Goal: Information Seeking & Learning: Learn about a topic

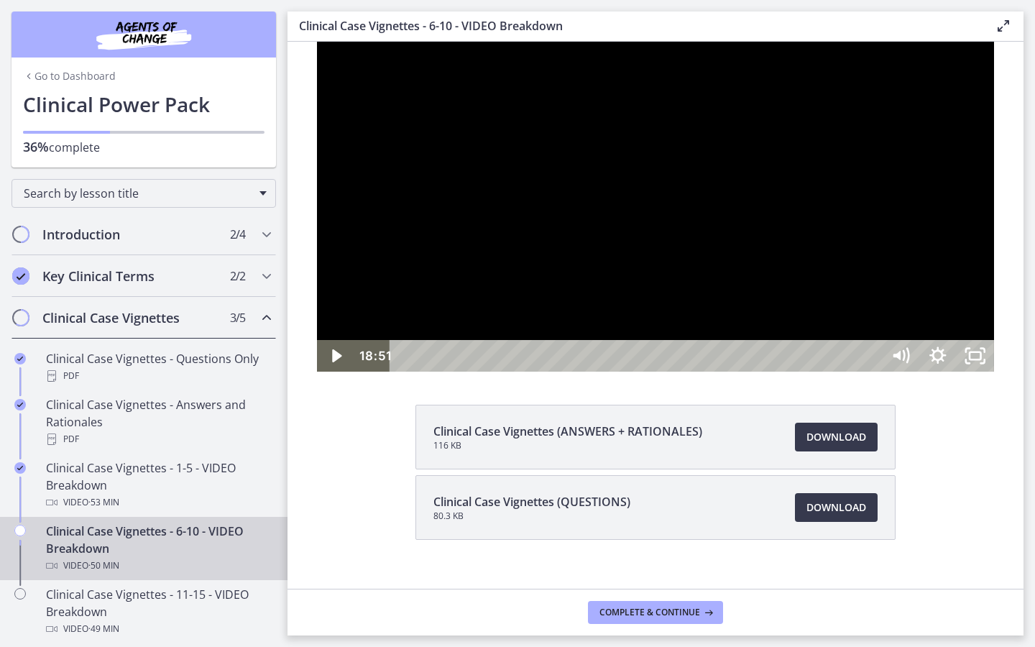
scroll to position [161, 0]
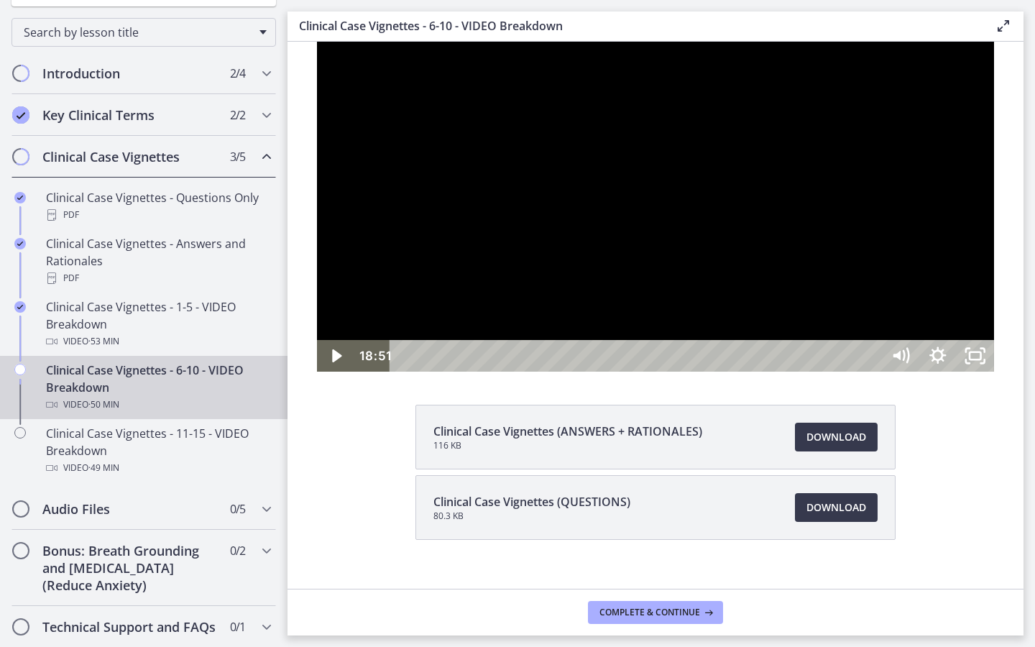
click at [994, 371] on div at bounding box center [655, 207] width 677 height 330
click at [710, 371] on div at bounding box center [655, 207] width 677 height 330
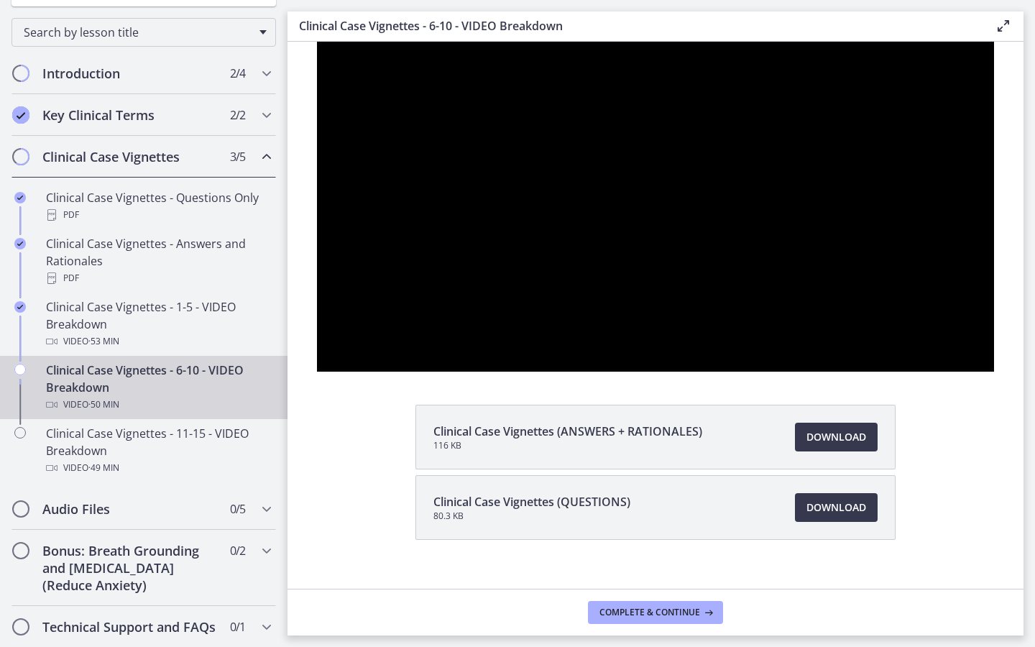
click at [710, 371] on div at bounding box center [655, 207] width 677 height 330
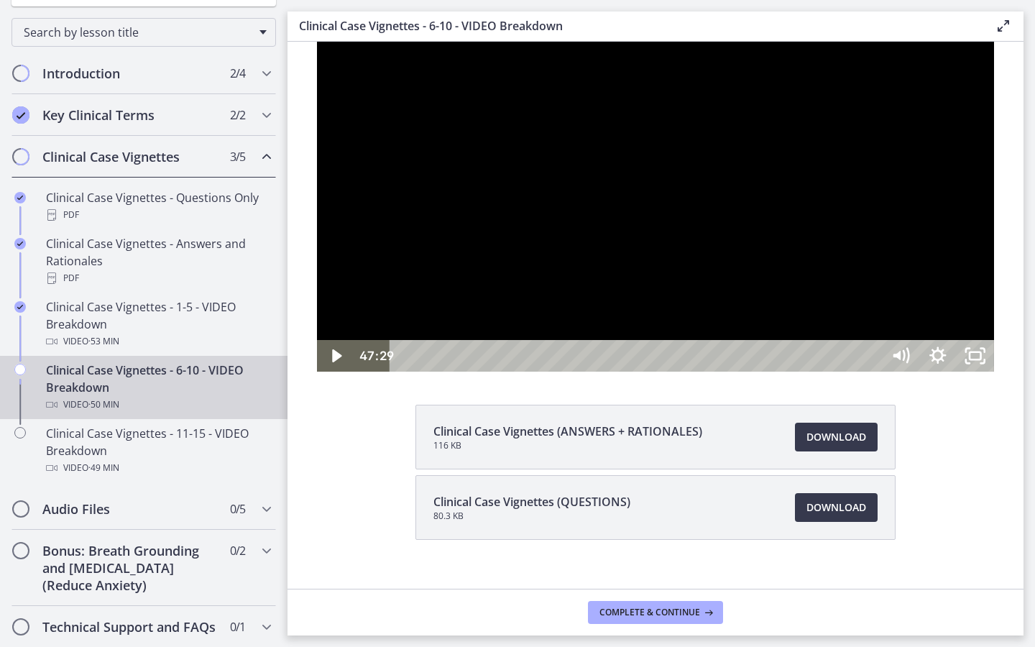
click at [910, 371] on div at bounding box center [655, 207] width 677 height 330
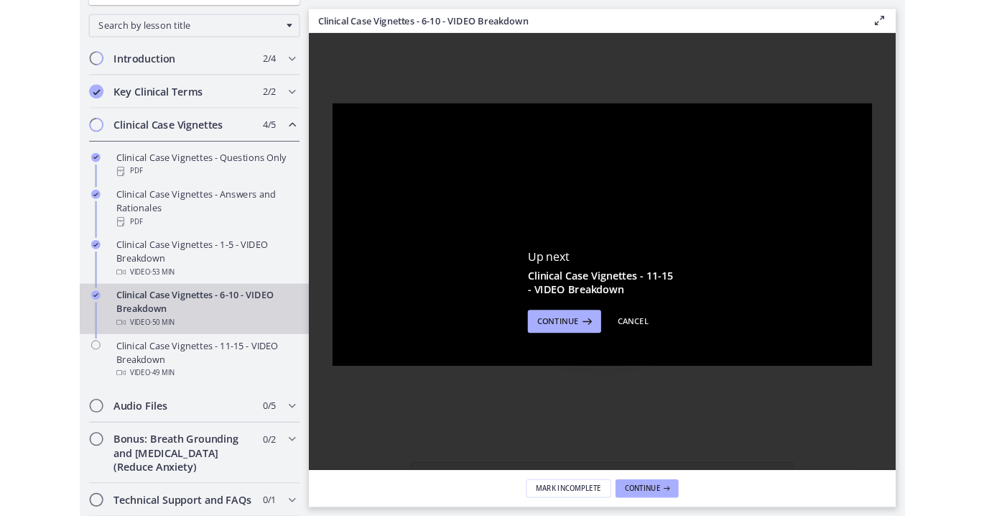
scroll to position [292, 0]
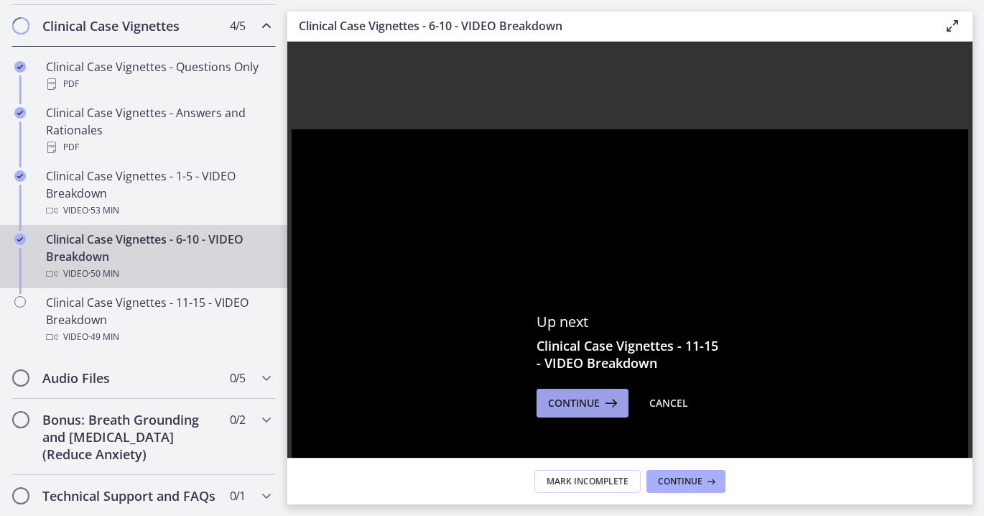
click at [596, 398] on span "Continue" at bounding box center [574, 402] width 52 height 17
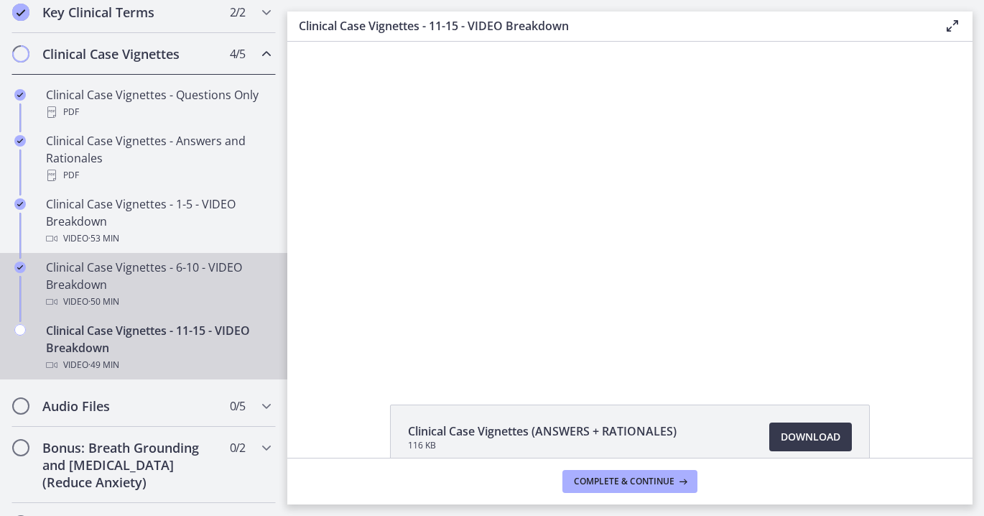
scroll to position [292, 0]
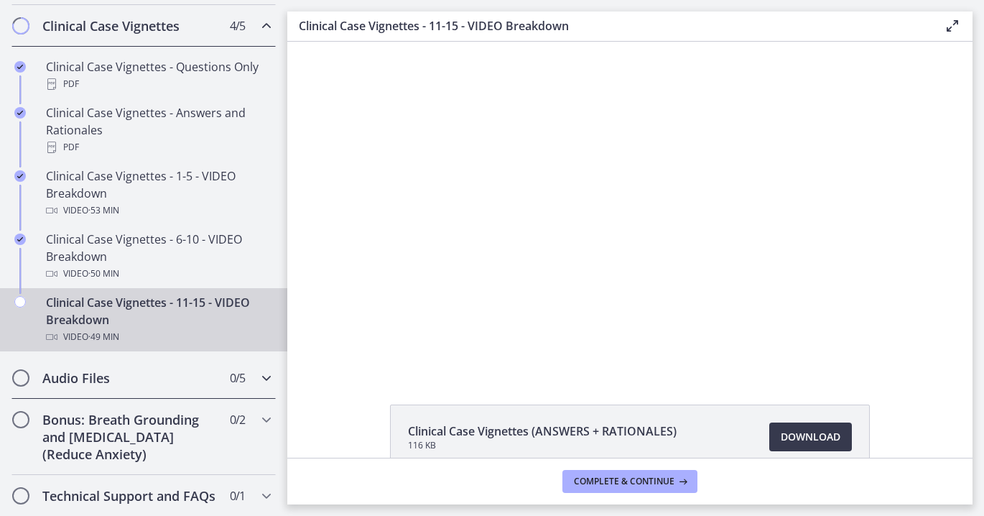
click at [142, 359] on div "Audio Files 0 / 5 Completed" at bounding box center [143, 378] width 264 height 42
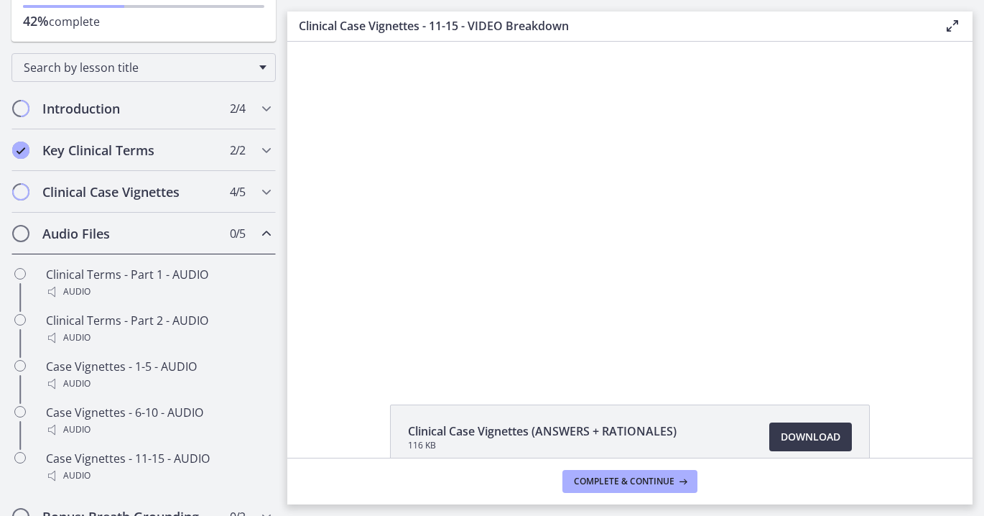
scroll to position [124, 0]
click at [218, 115] on div "Introduction 2 / 4 Completed" at bounding box center [143, 111] width 264 height 42
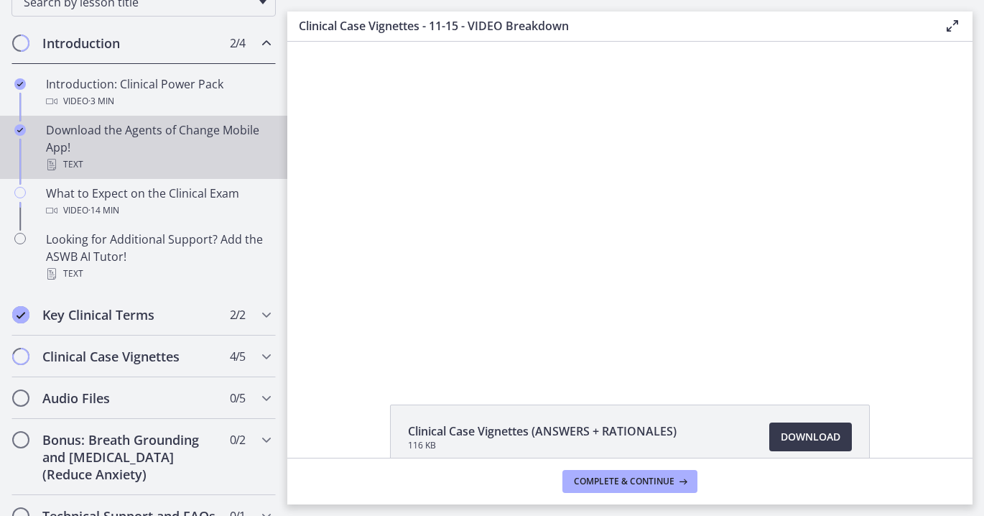
scroll to position [211, 0]
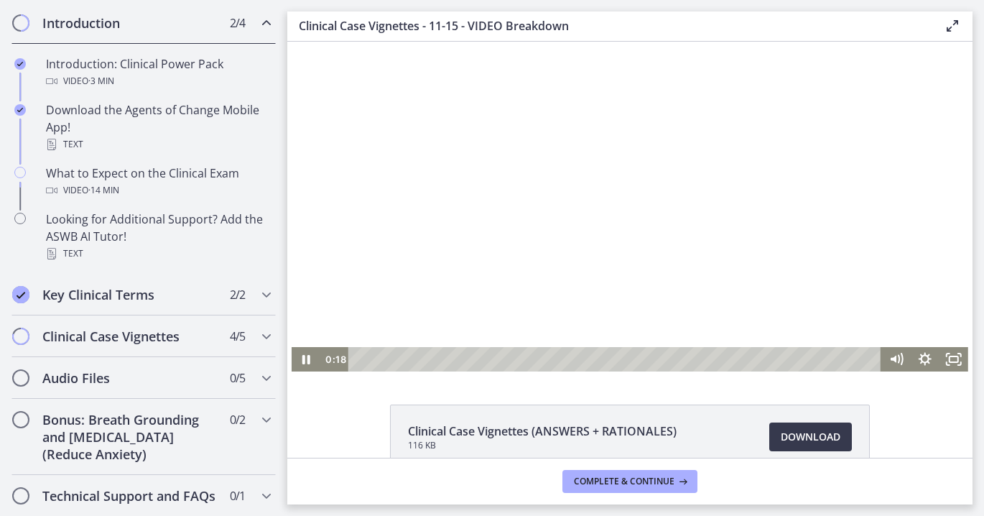
click at [589, 222] on div at bounding box center [630, 207] width 677 height 330
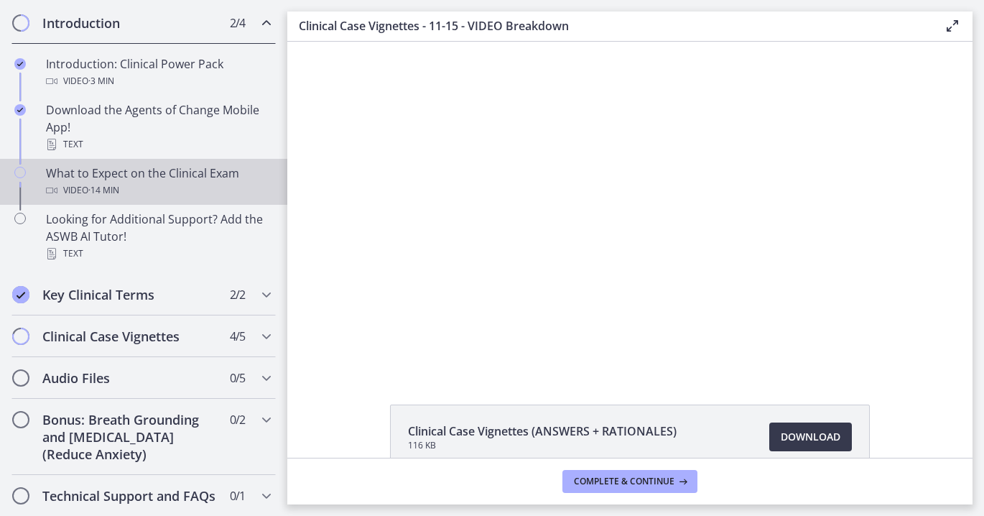
click at [149, 159] on link "What to Expect on the Clinical Exam Video · 14 min" at bounding box center [143, 182] width 287 height 46
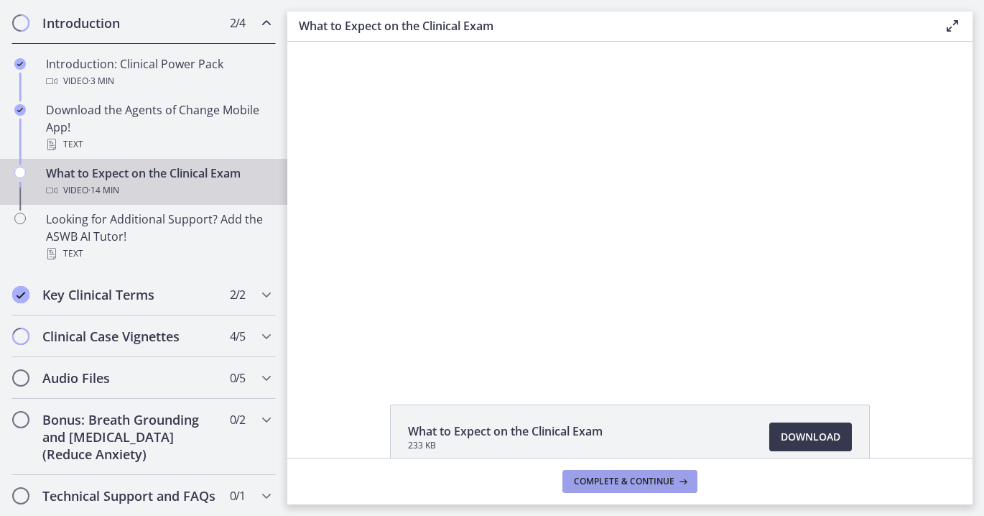
click at [664, 481] on span "Complete & continue" at bounding box center [624, 481] width 101 height 11
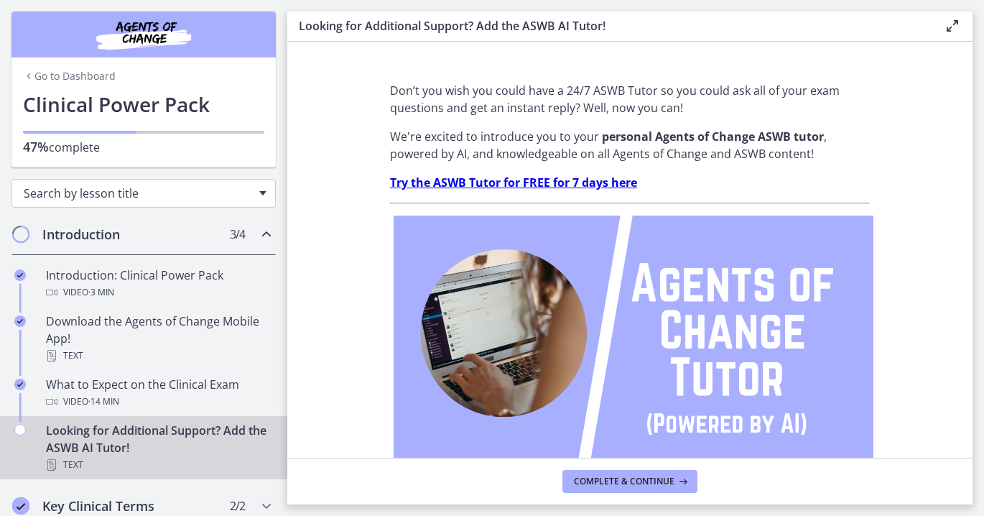
scroll to position [211, 0]
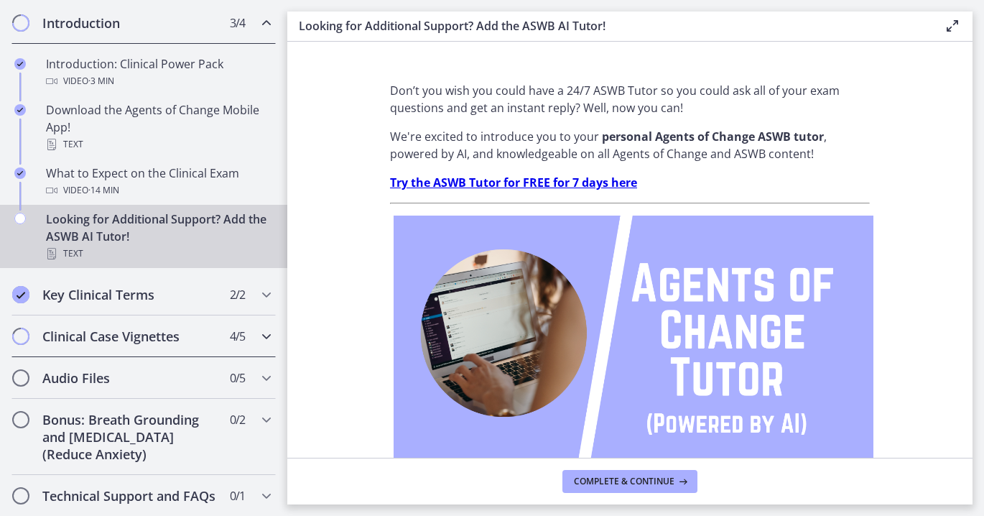
click at [207, 345] on div "Clinical Case Vignettes 4 / 5 Completed" at bounding box center [143, 336] width 264 height 42
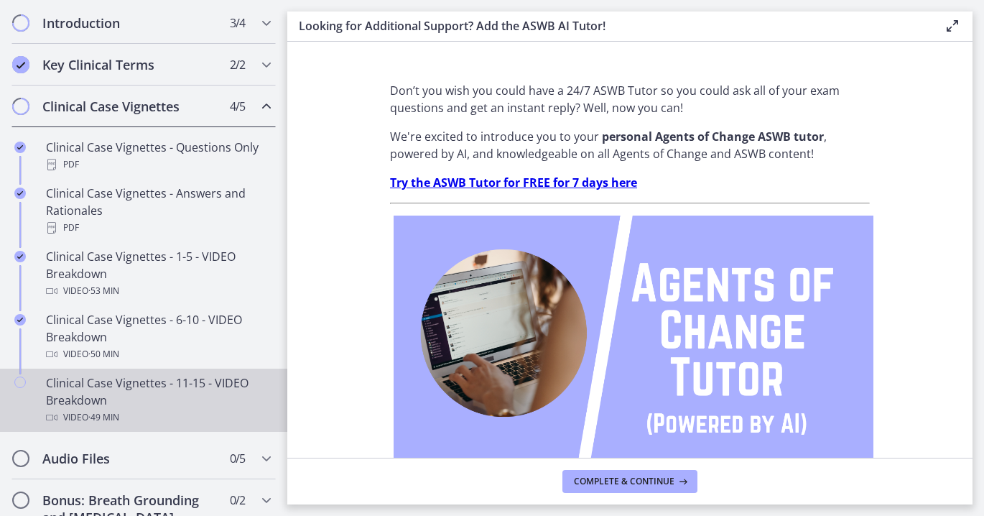
click at [123, 396] on div "Clinical Case Vignettes - 11-15 - VIDEO Breakdown Video · 49 min" at bounding box center [158, 400] width 224 height 52
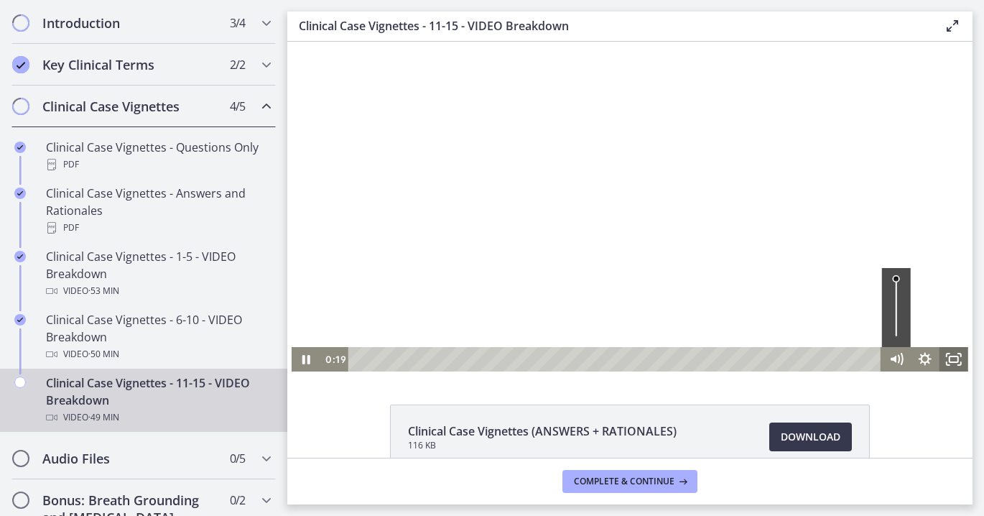
click at [948, 361] on icon "Fullscreen" at bounding box center [954, 359] width 29 height 24
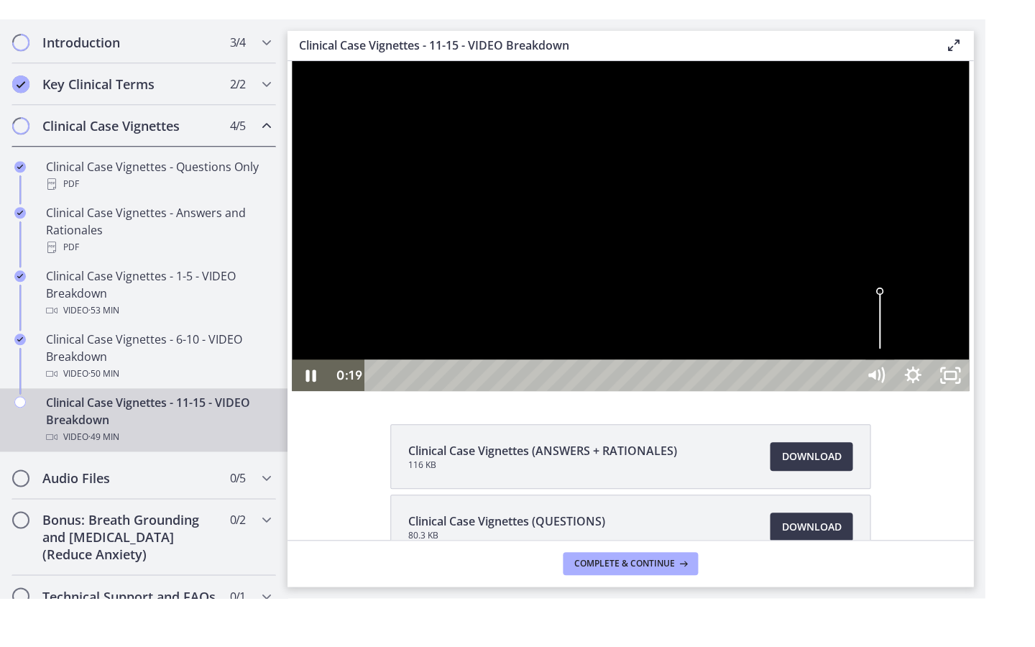
scroll to position [161, 0]
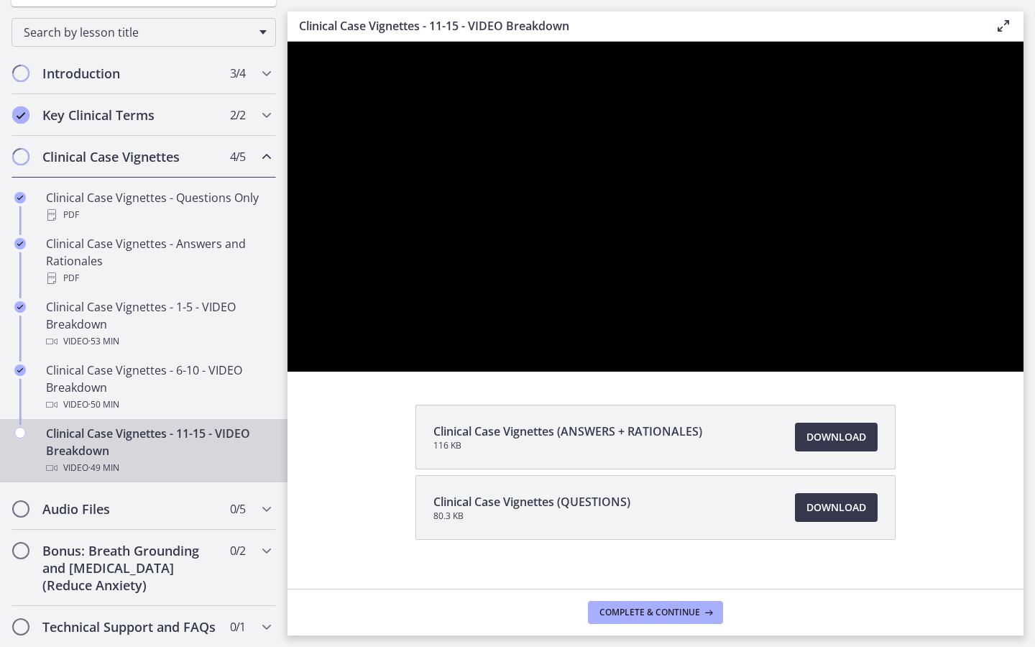
click at [1023, 371] on div at bounding box center [655, 207] width 736 height 330
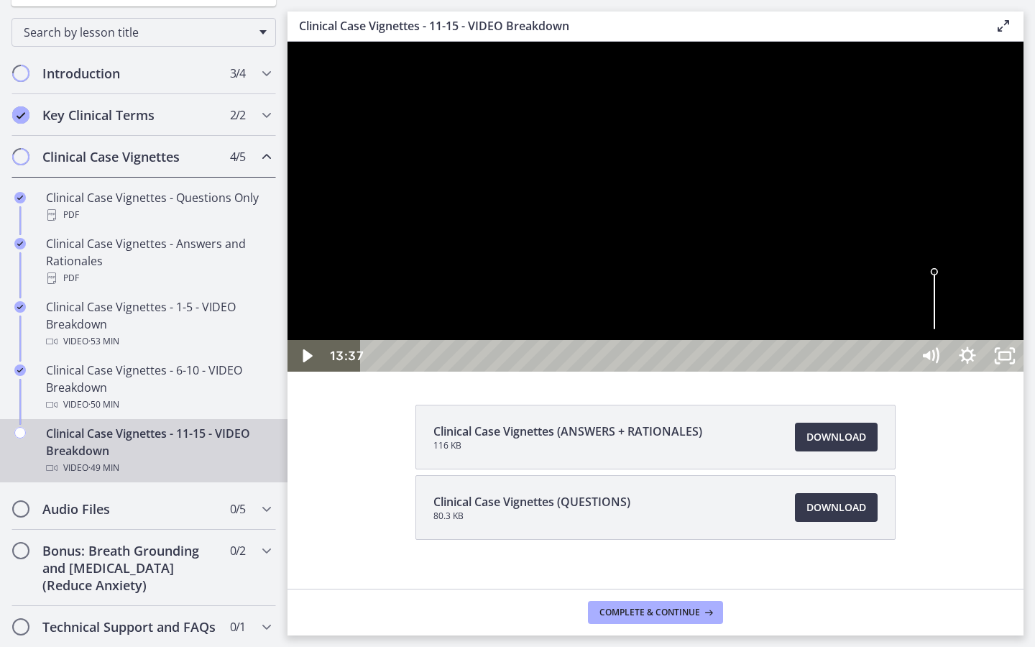
click at [1023, 371] on div at bounding box center [655, 207] width 736 height 330
